Goal: Information Seeking & Learning: Learn about a topic

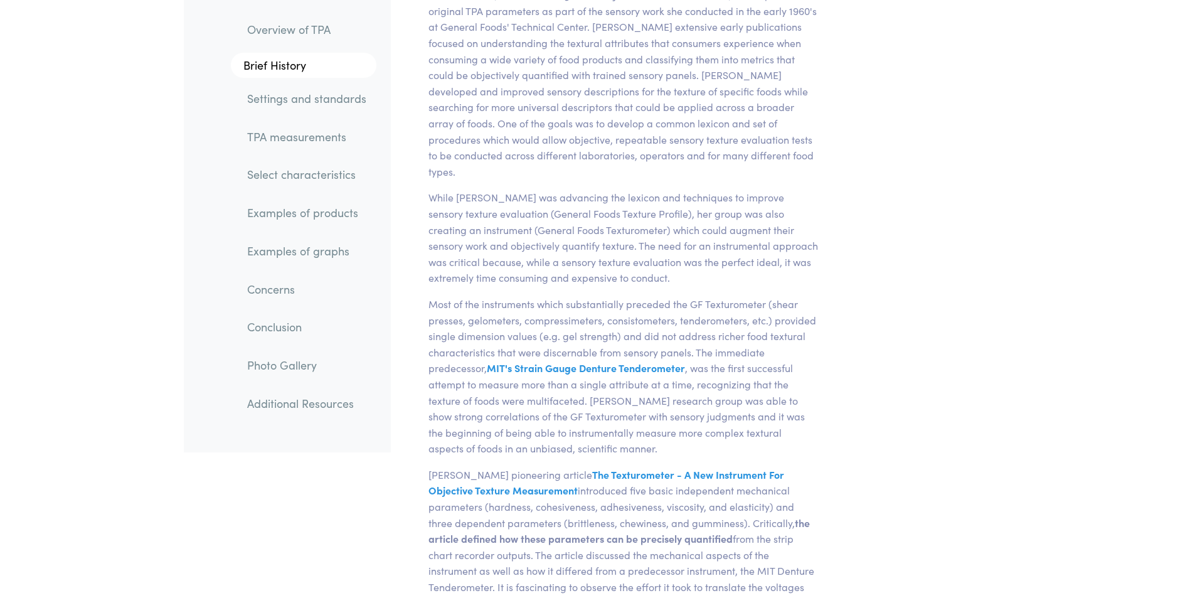
scroll to position [941, 0]
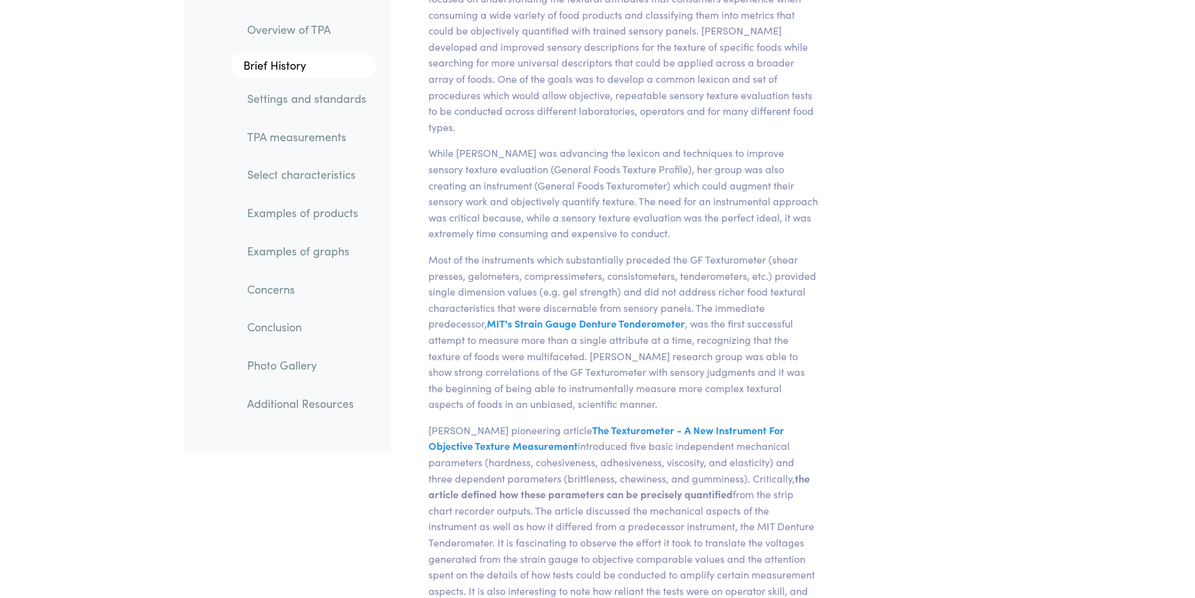
click at [329, 146] on link "TPA measurements" at bounding box center [306, 136] width 139 height 29
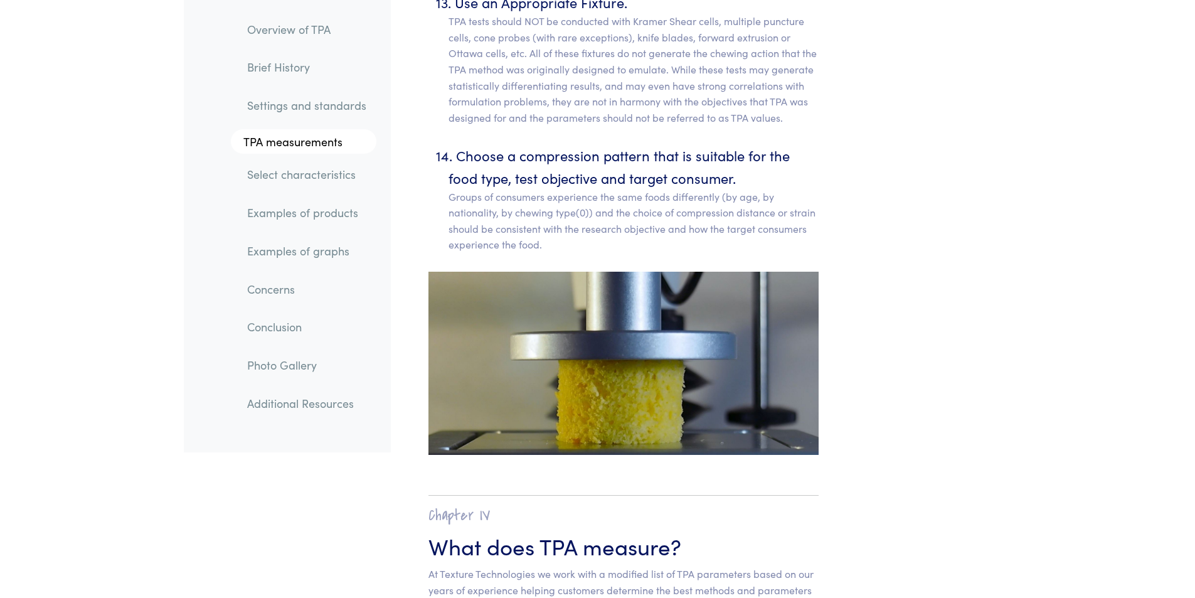
scroll to position [7418, 0]
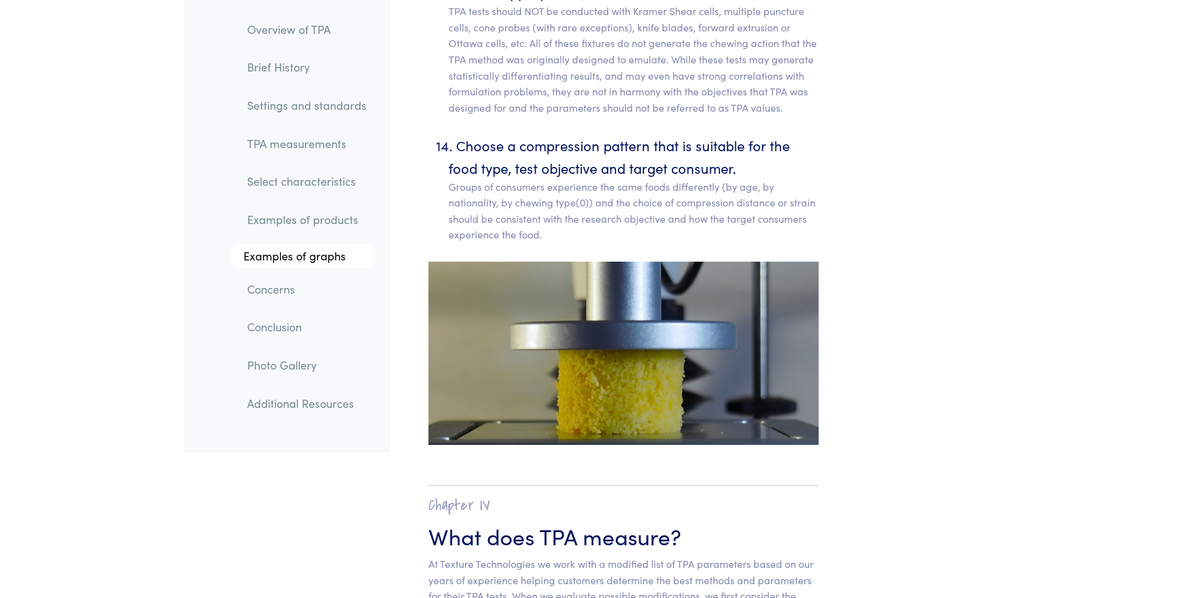
click at [338, 227] on link "Examples of products" at bounding box center [306, 220] width 139 height 29
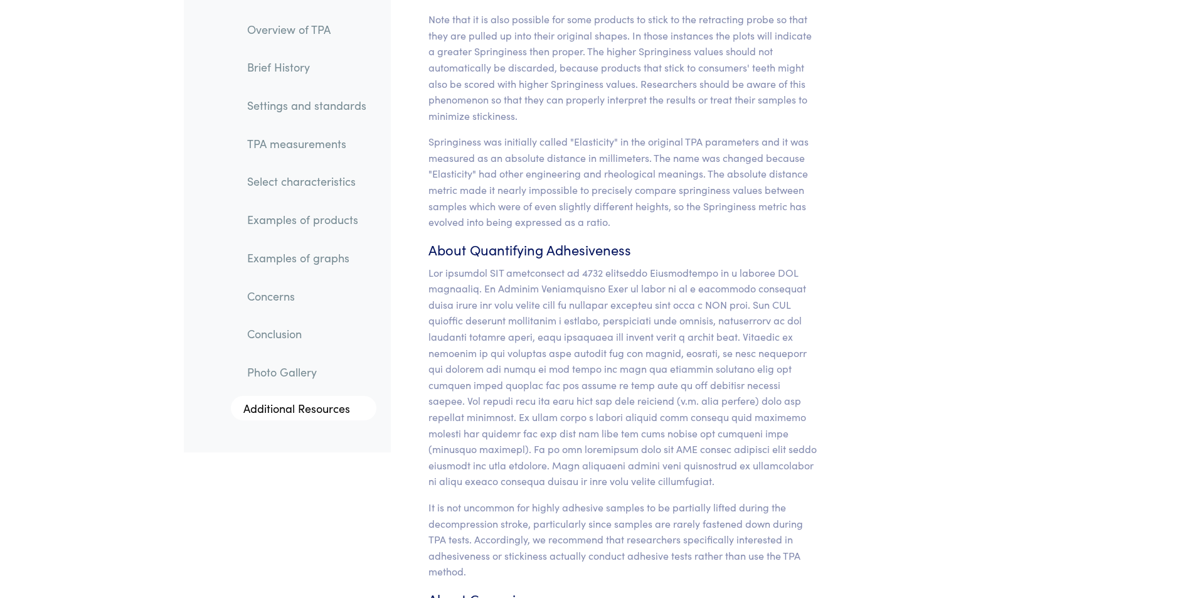
scroll to position [11476, 0]
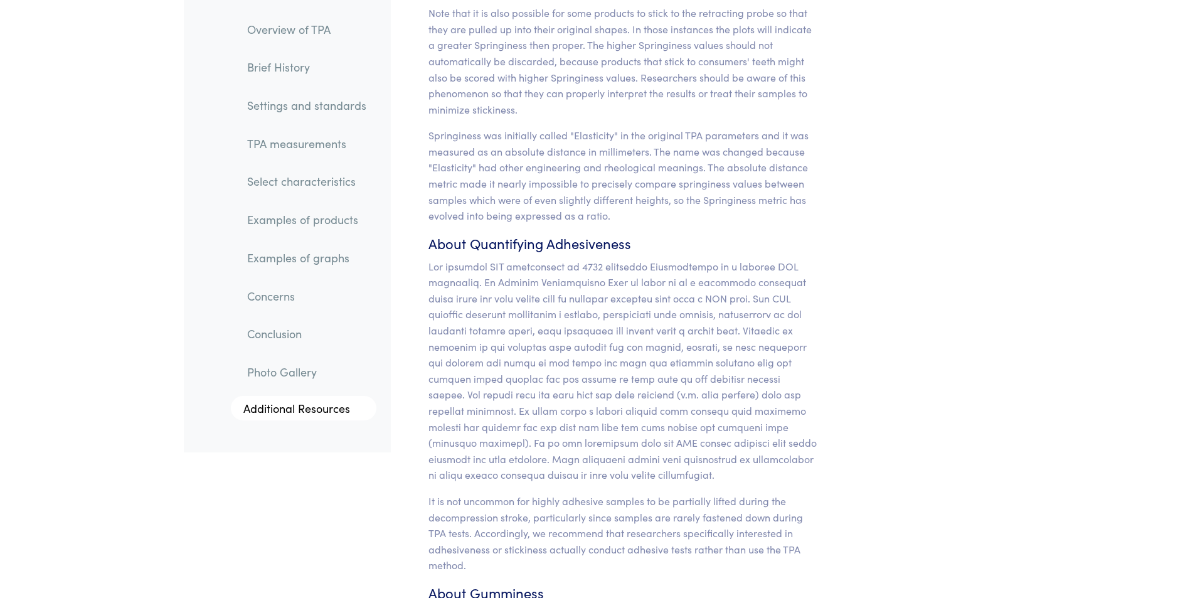
click at [337, 222] on link "Examples of products" at bounding box center [306, 220] width 139 height 29
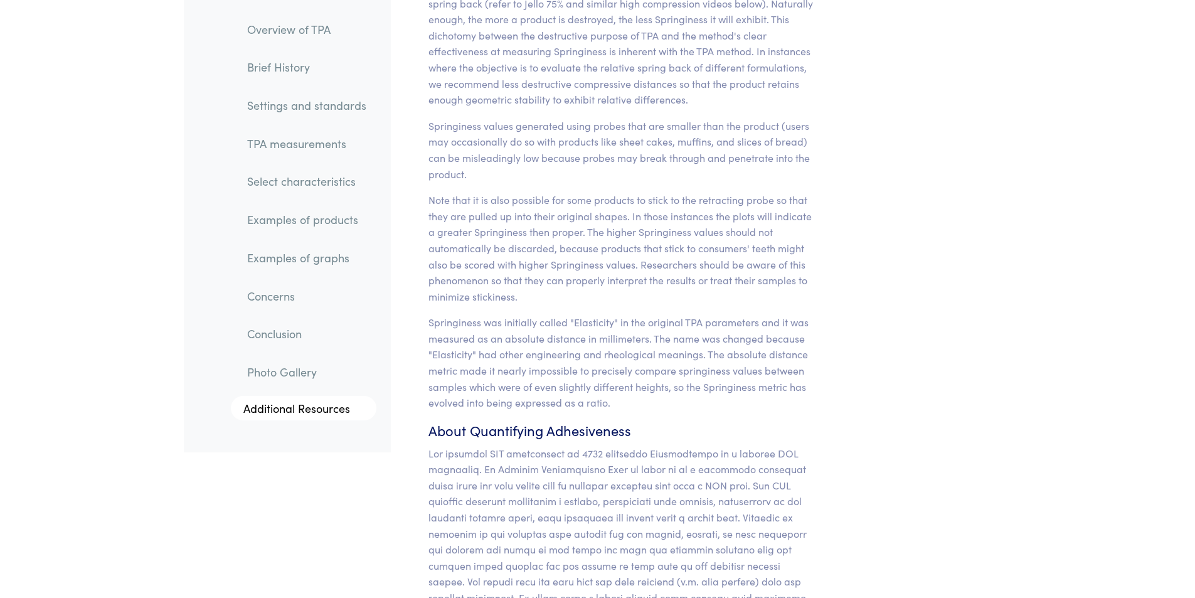
scroll to position [11288, 0]
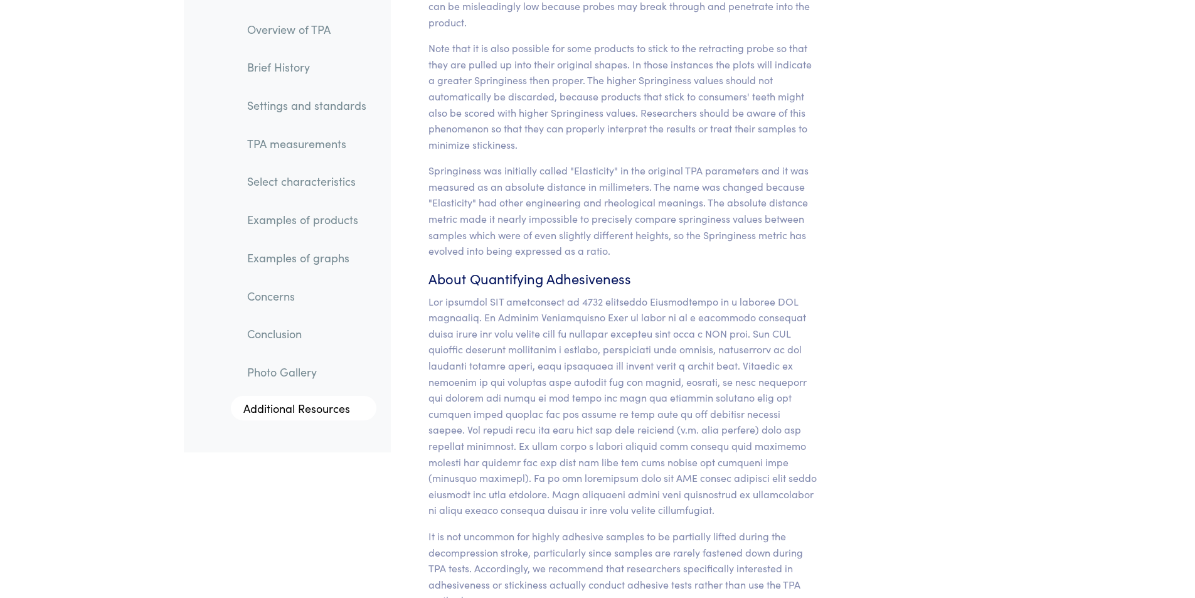
click at [317, 220] on link "Examples of products" at bounding box center [306, 220] width 139 height 29
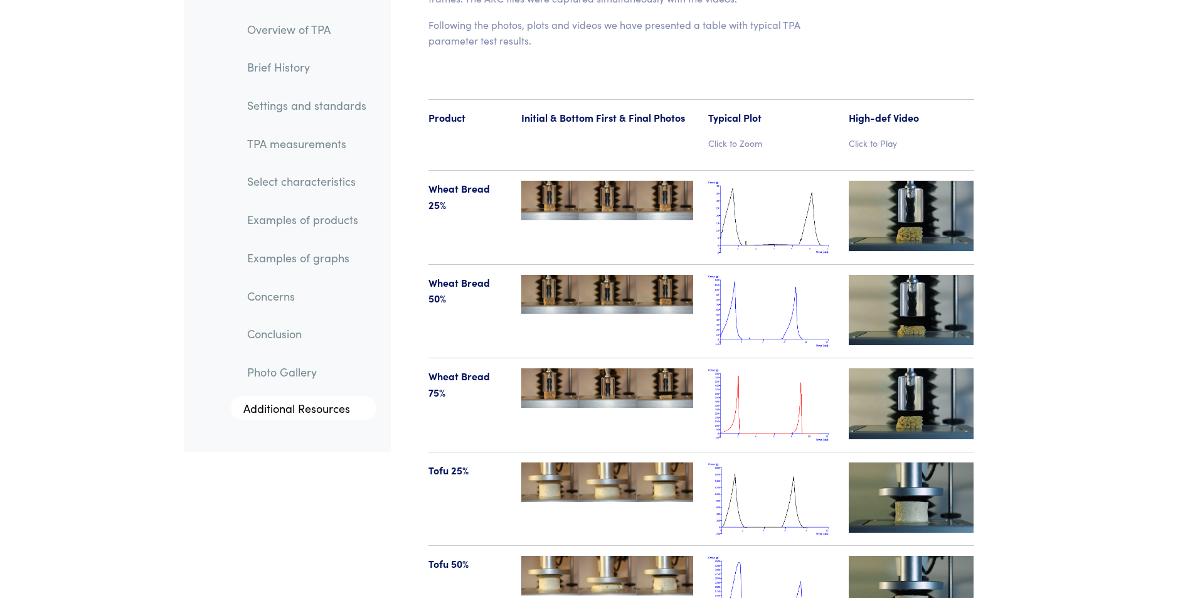
scroll to position [13269, 0]
